Goal: Task Accomplishment & Management: Manage account settings

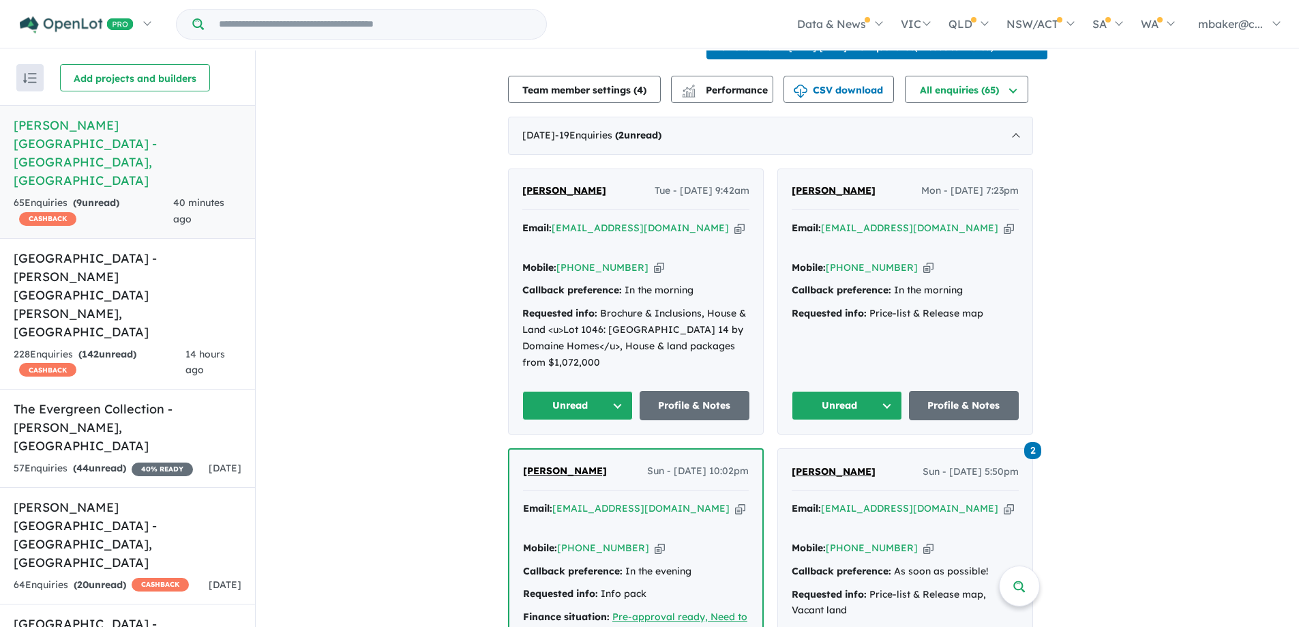
scroll to position [546, 0]
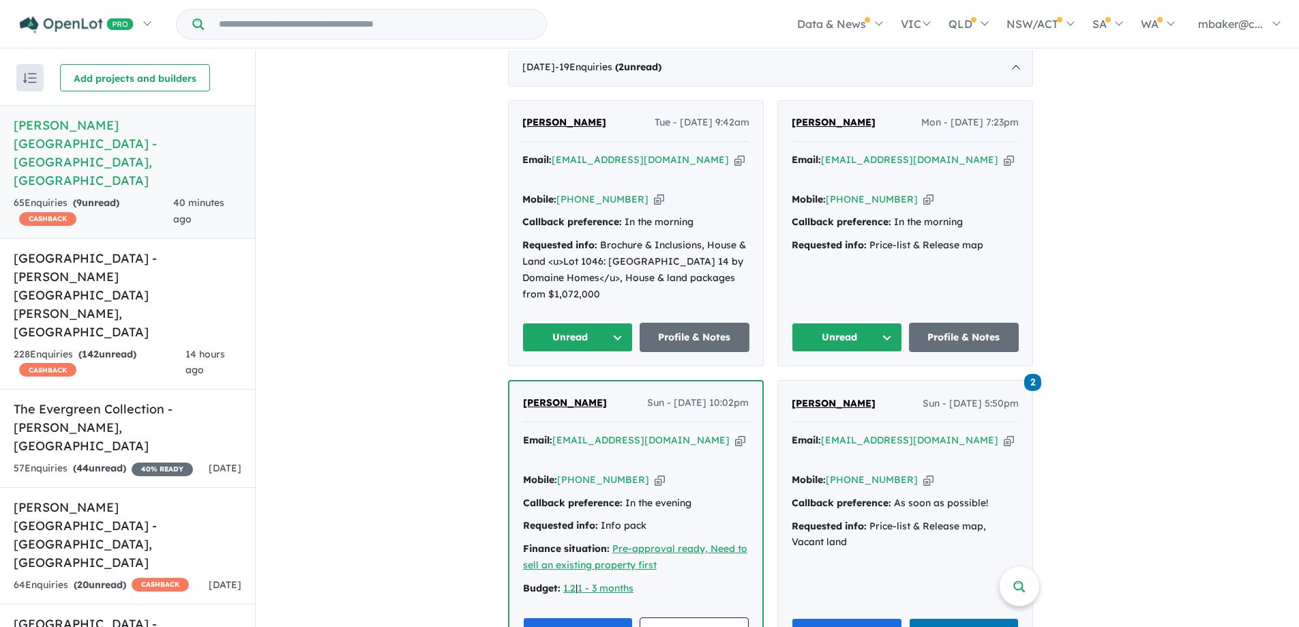
click at [844, 116] on span "[PERSON_NAME]" at bounding box center [834, 122] width 84 height 12
click at [589, 116] on span "[PERSON_NAME]" at bounding box center [564, 122] width 84 height 12
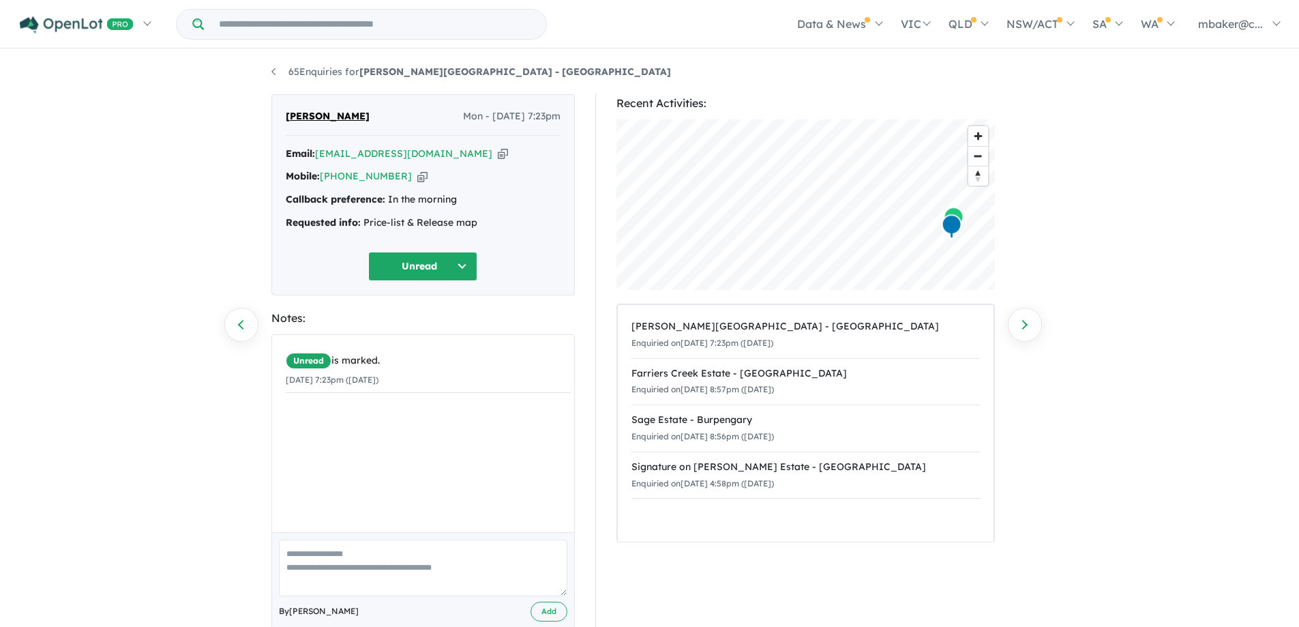
click at [498, 149] on icon "button" at bounding box center [503, 154] width 10 height 14
click at [417, 179] on icon "button" at bounding box center [422, 176] width 10 height 14
click at [436, 258] on button "Unread" at bounding box center [422, 266] width 109 height 29
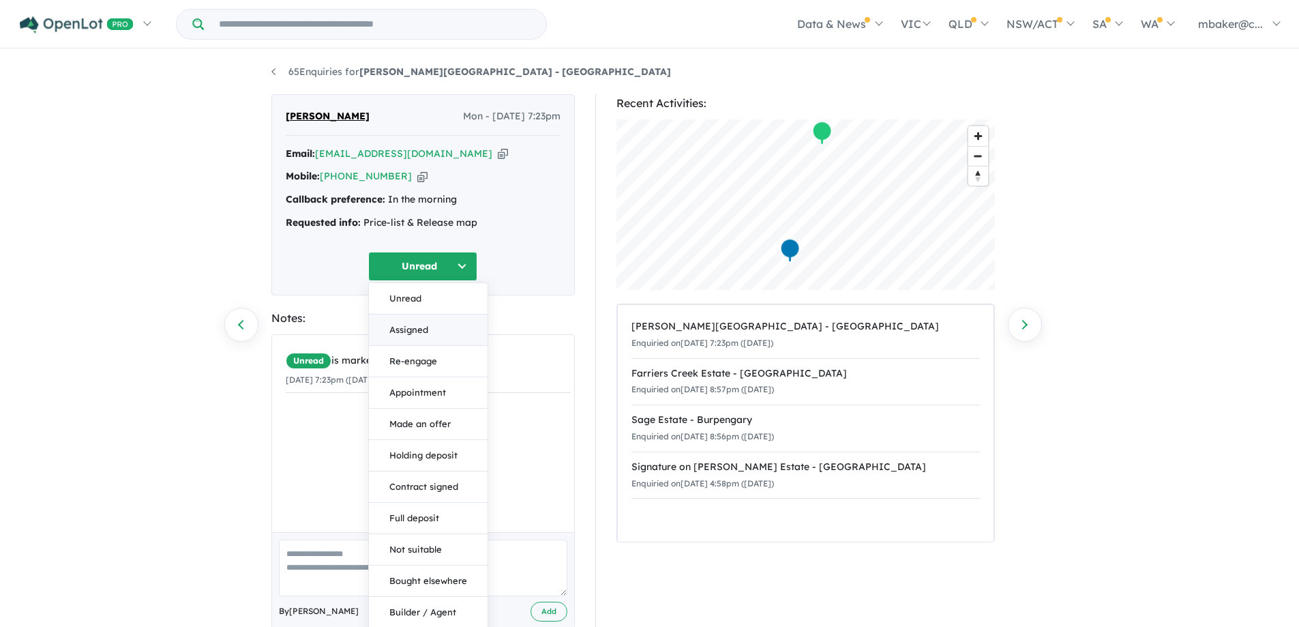
click at [445, 328] on button "Assigned" at bounding box center [428, 329] width 119 height 31
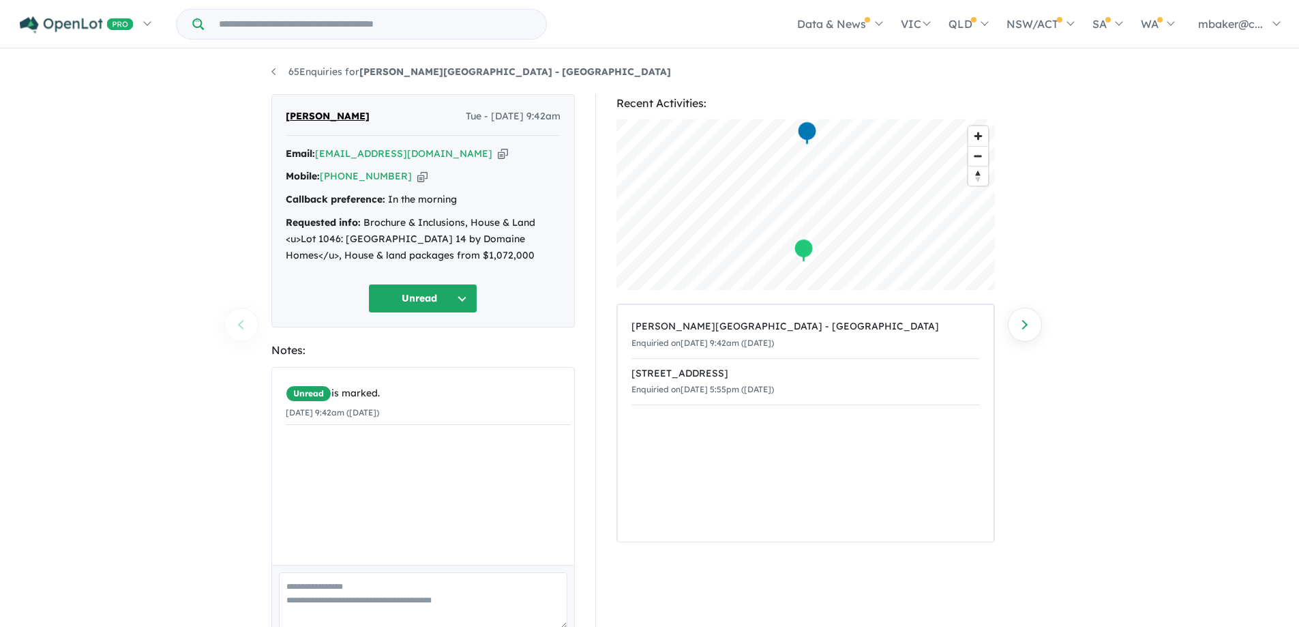
click at [498, 153] on icon "button" at bounding box center [503, 154] width 10 height 14
click at [498, 152] on icon "button" at bounding box center [503, 154] width 10 height 14
click at [417, 180] on icon "button" at bounding box center [422, 176] width 10 height 14
click at [419, 287] on button "Unread" at bounding box center [422, 298] width 109 height 29
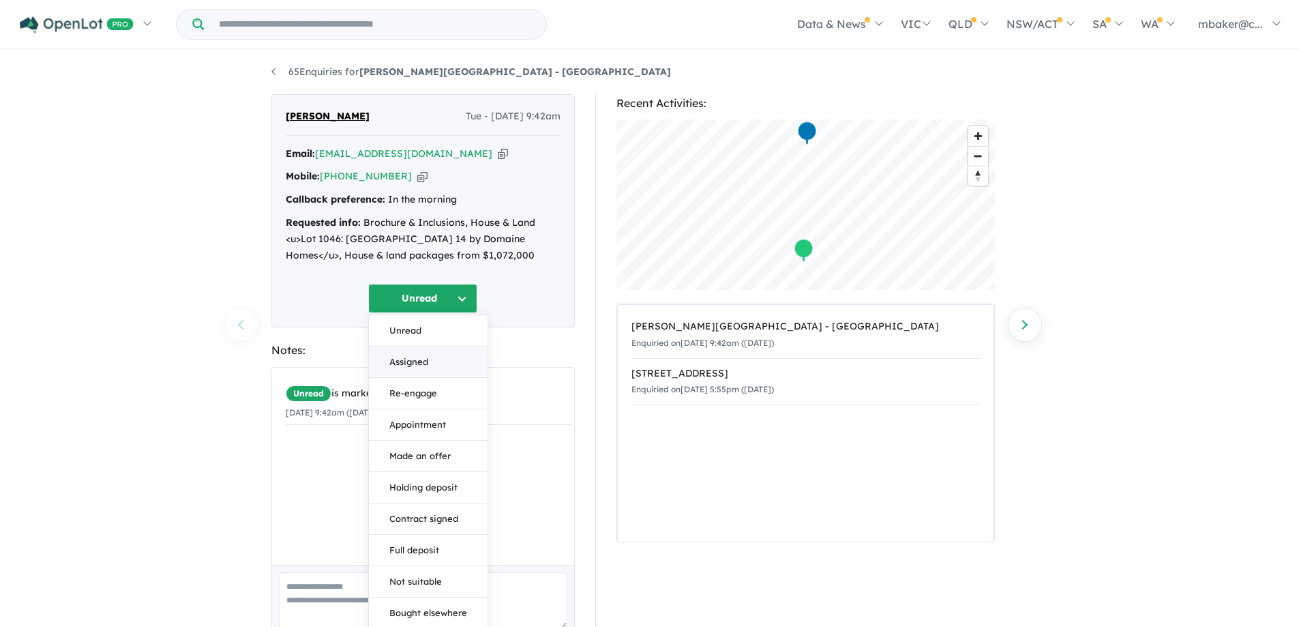
click at [428, 360] on button "Assigned" at bounding box center [428, 361] width 119 height 31
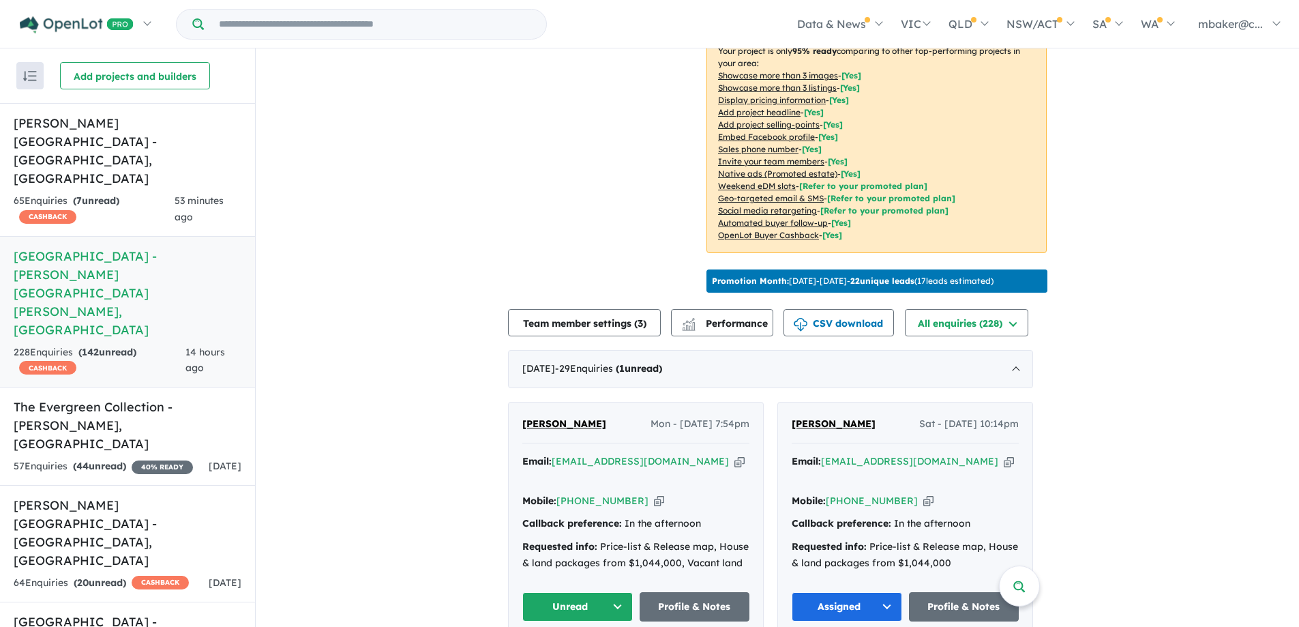
scroll to position [329, 0]
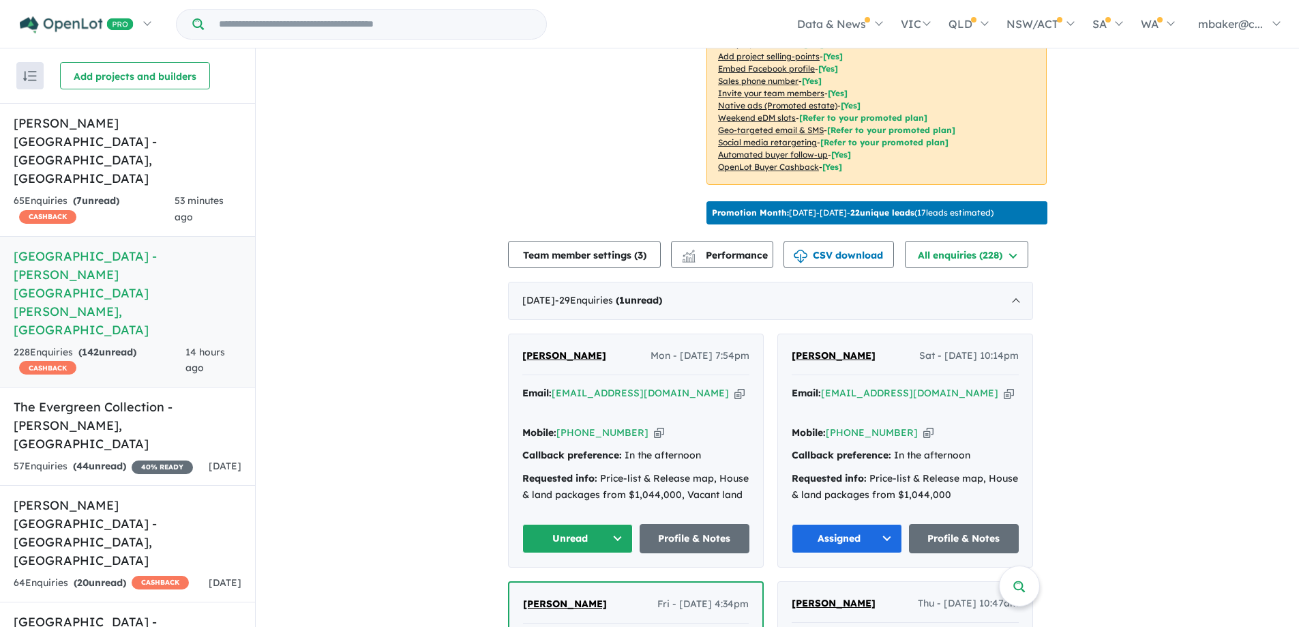
click at [566, 349] on span "Josh Coppolelli" at bounding box center [564, 355] width 84 height 12
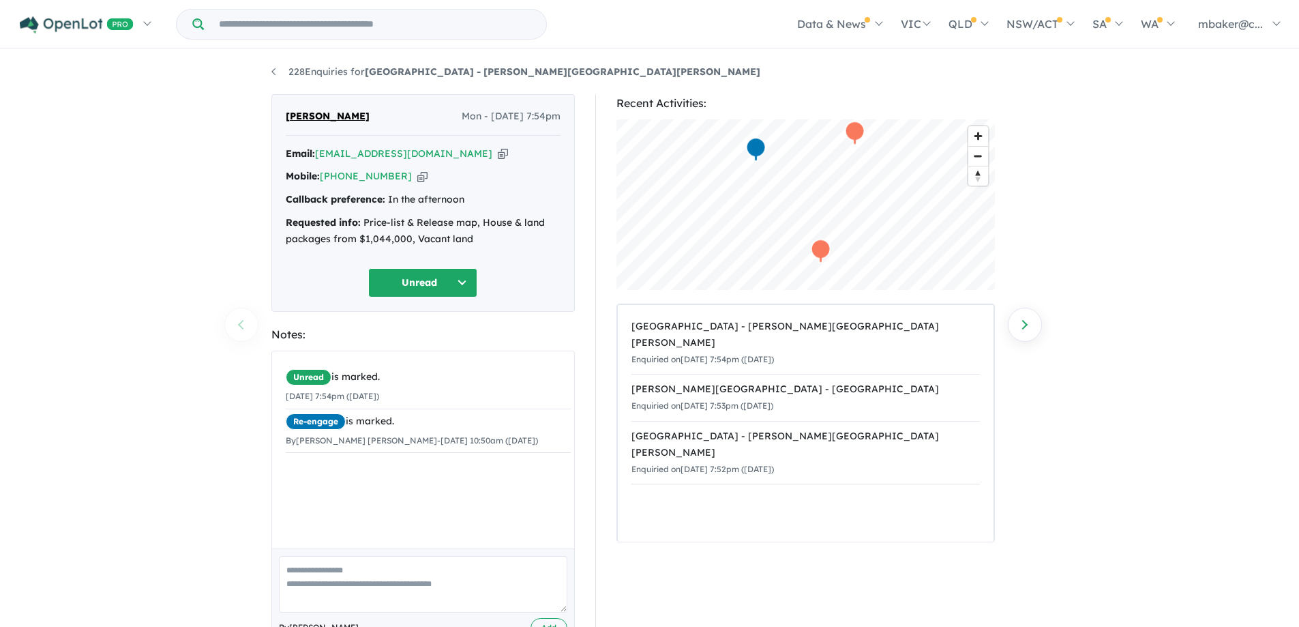
click at [498, 151] on icon "button" at bounding box center [503, 154] width 10 height 14
click at [418, 287] on button "Unread" at bounding box center [422, 282] width 109 height 29
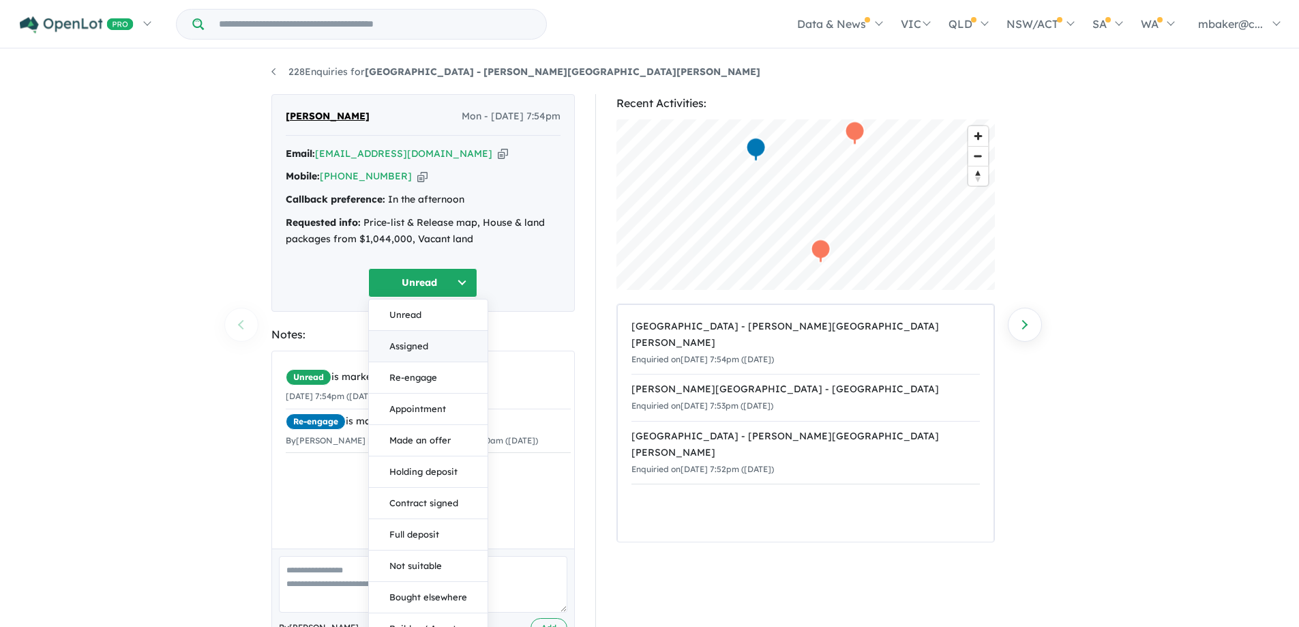
click at [421, 349] on button "Assigned" at bounding box center [428, 346] width 119 height 31
